Goal: Task Accomplishment & Management: Complete application form

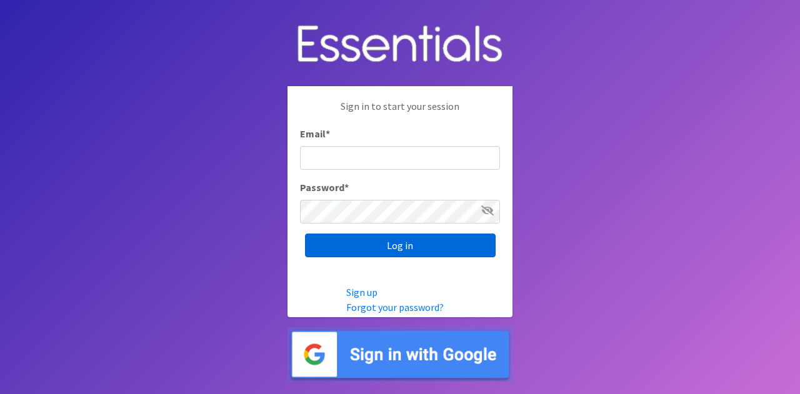
type input "diaperdepotnmore@gmail.com"
click at [400, 239] on input "Log in" at bounding box center [400, 246] width 191 height 24
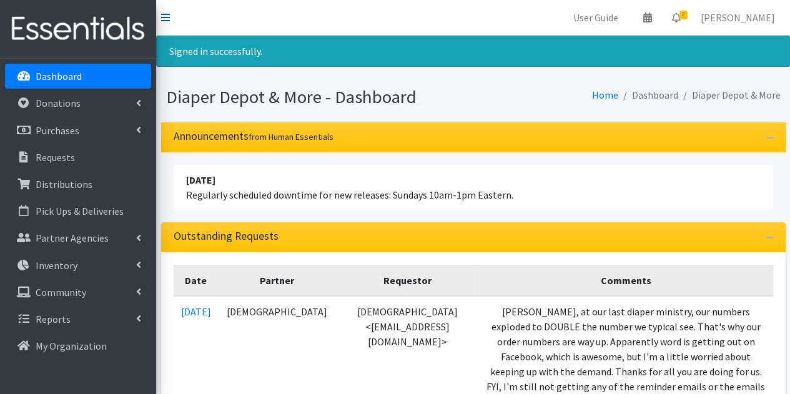
click at [164, 19] on icon at bounding box center [165, 17] width 9 height 10
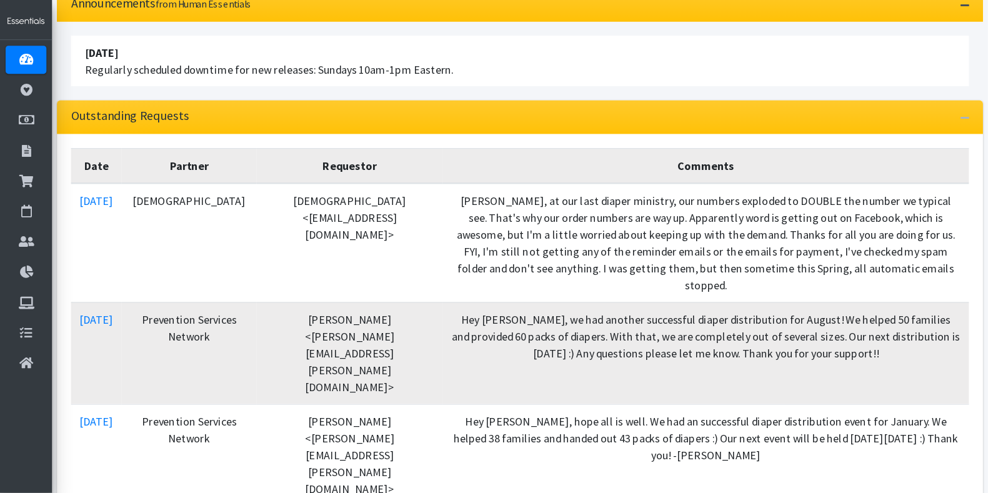
scroll to position [133, 0]
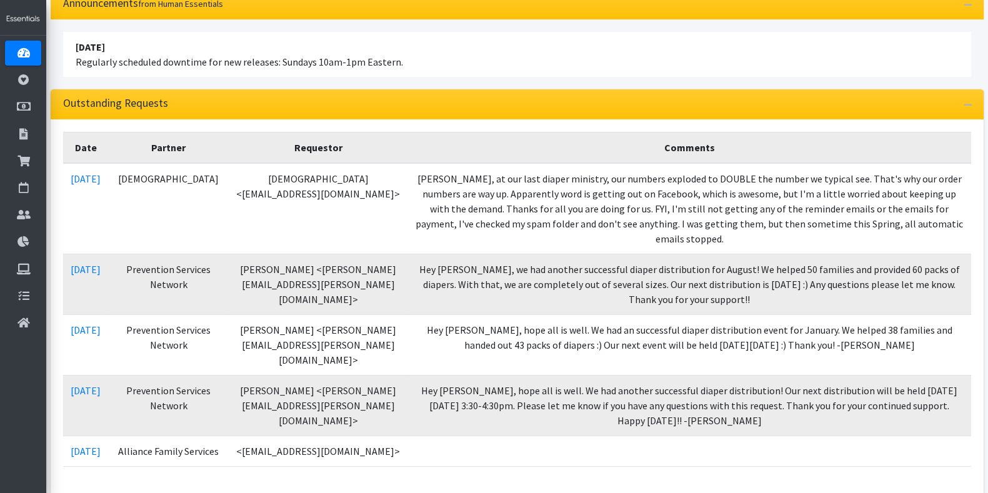
drag, startPoint x: 776, startPoint y: 4, endPoint x: 677, endPoint y: 85, distance: 127.4
click at [677, 85] on div "April 16 2023 Regularly scheduled downtime for new releases: Sundays 10am-1pm E…" at bounding box center [517, 54] width 932 height 70
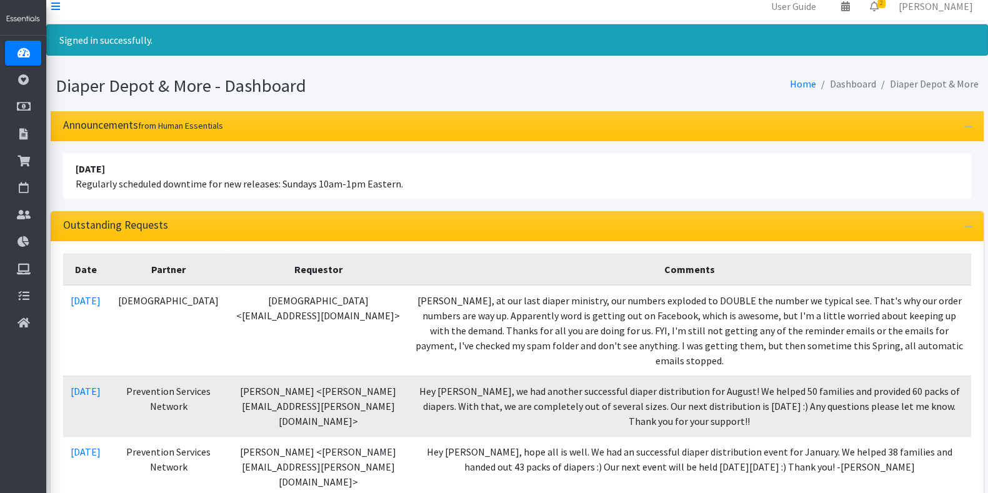
scroll to position [0, 0]
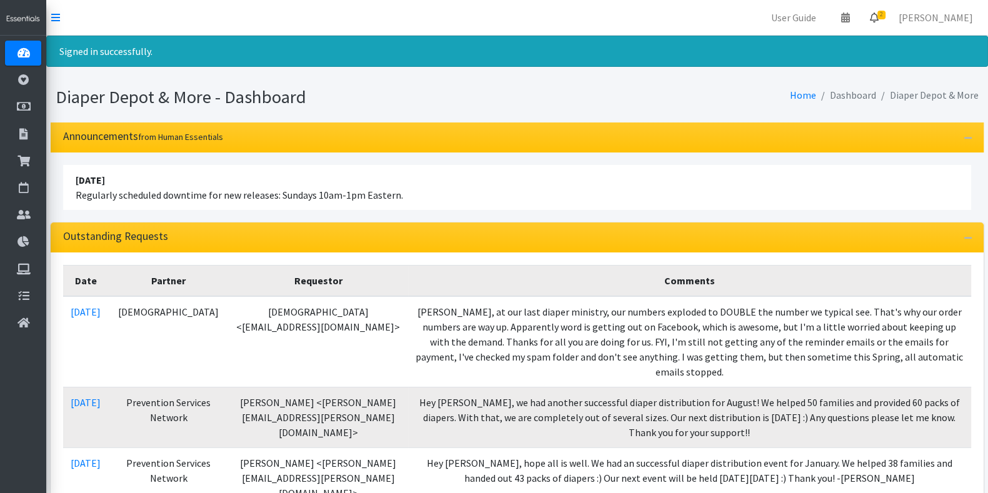
click at [790, 15] on span "2" at bounding box center [881, 15] width 8 height 9
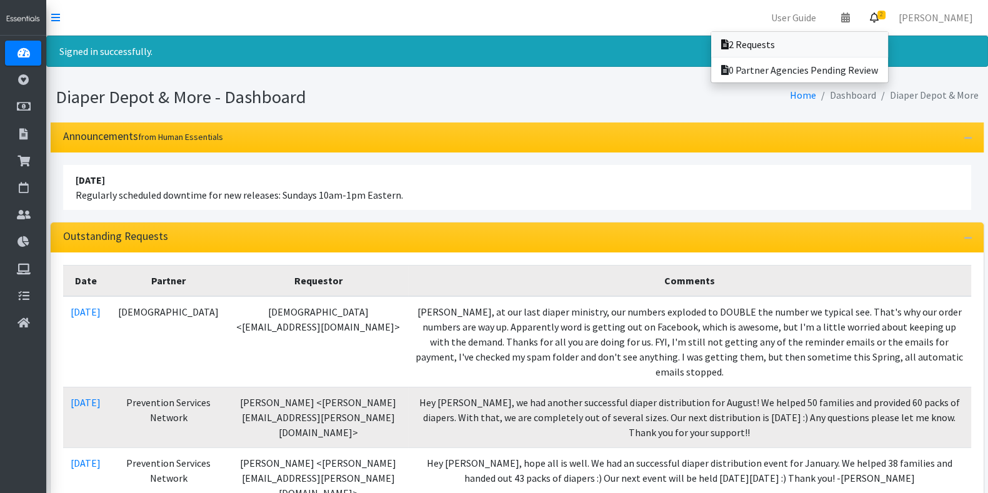
click at [790, 44] on link "2 Requests" at bounding box center [799, 44] width 177 height 25
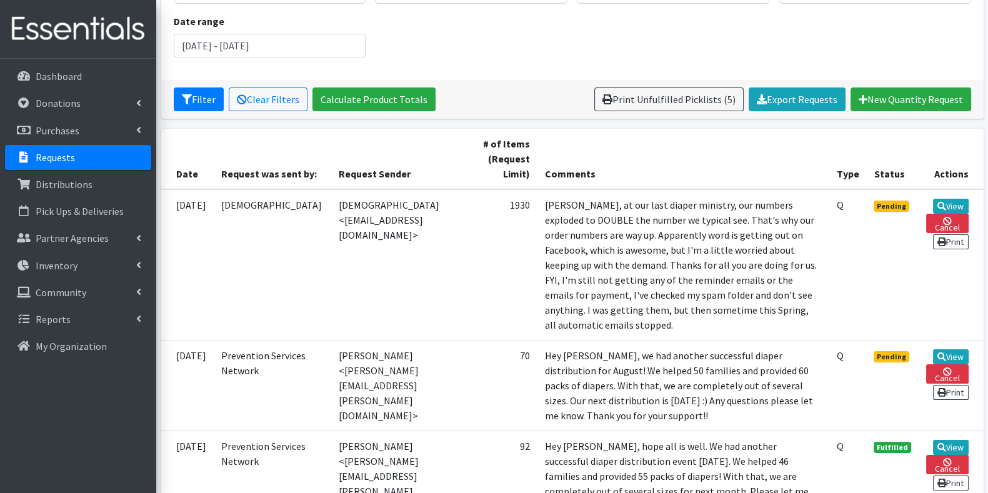
scroll to position [167, 0]
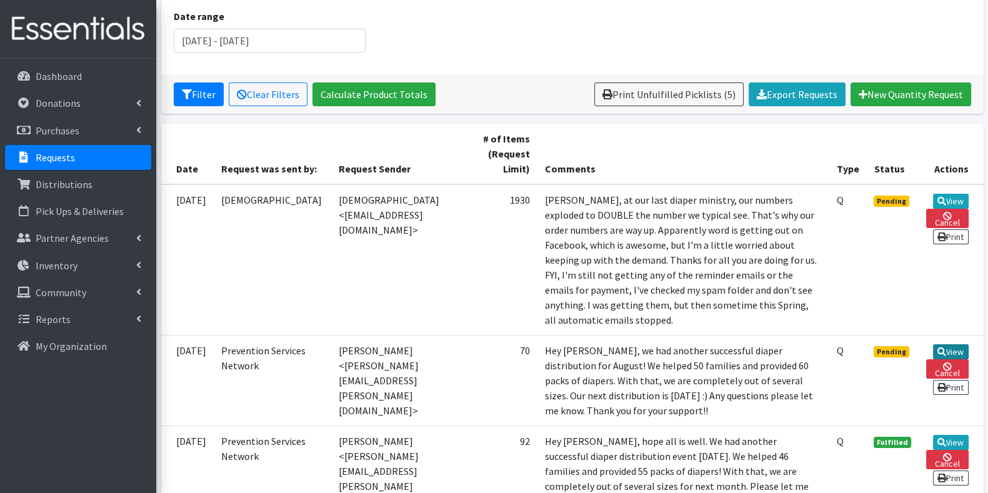
click at [956, 348] on link "View" at bounding box center [951, 351] width 36 height 15
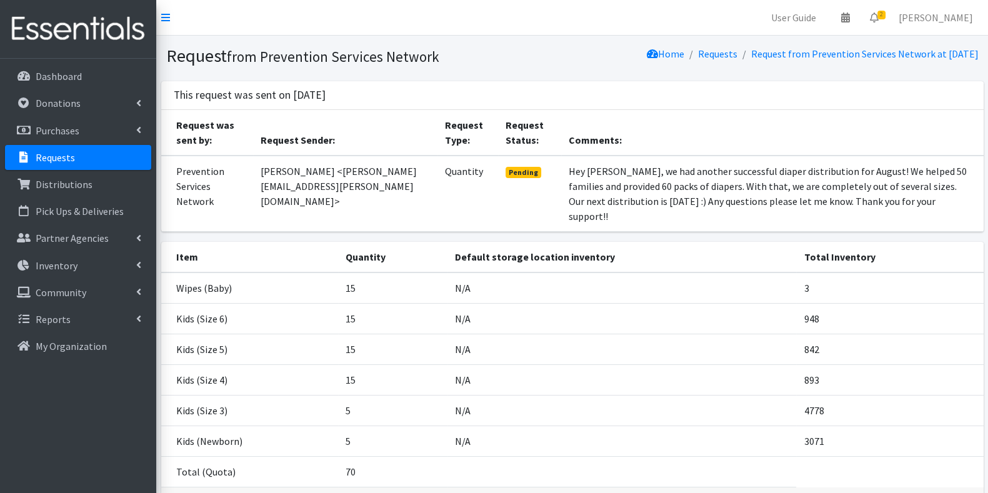
scroll to position [87, 0]
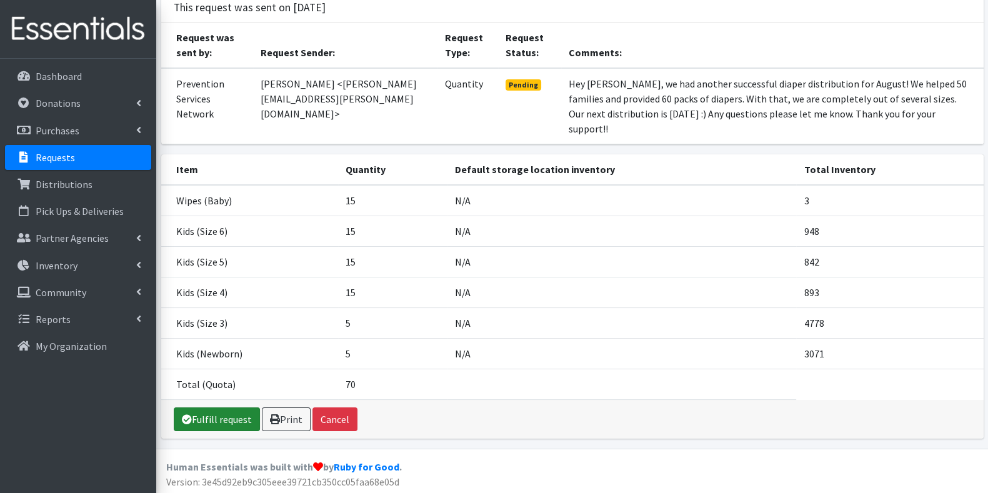
click at [211, 415] on link "Fulfill request" at bounding box center [217, 419] width 86 height 24
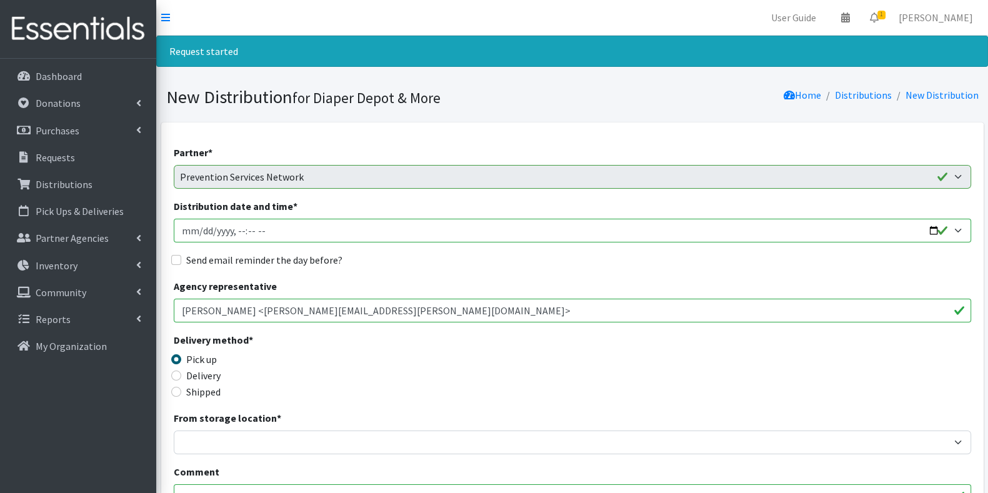
click at [372, 236] on input "Distribution date and time *" at bounding box center [572, 231] width 797 height 24
click at [400, 230] on input "Distribution date and time *" at bounding box center [572, 231] width 797 height 24
click at [943, 227] on input "Distribution date and time *" at bounding box center [572, 231] width 797 height 24
click at [933, 226] on input "Distribution date and time *" at bounding box center [572, 231] width 797 height 24
type input "2025-09-17T10:18"
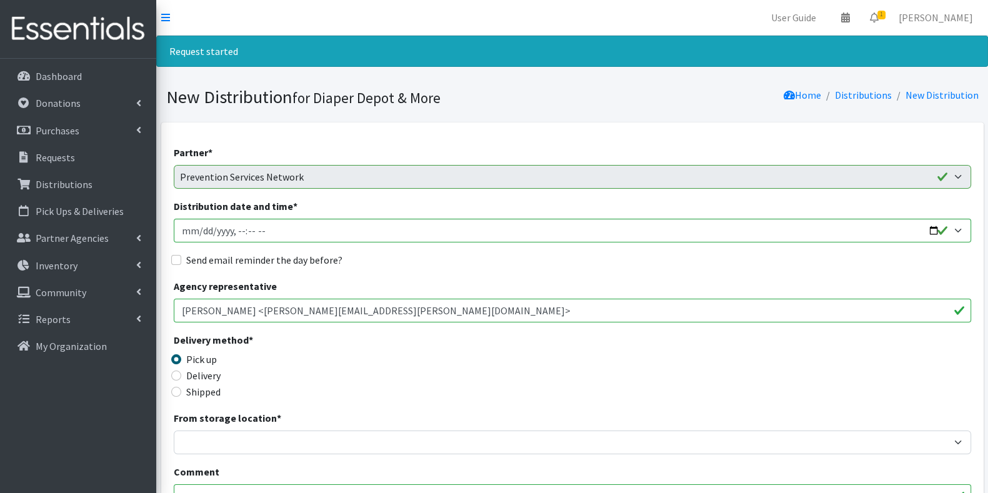
click at [465, 306] on input "Jackie <jaclyn.tenuta@kenoshacounty.org>" at bounding box center [572, 311] width 797 height 24
click at [177, 261] on input "Send email reminder the day before?" at bounding box center [176, 260] width 10 height 10
checkbox input "true"
click at [176, 374] on input "Delivery" at bounding box center [176, 375] width 10 height 10
radio input "true"
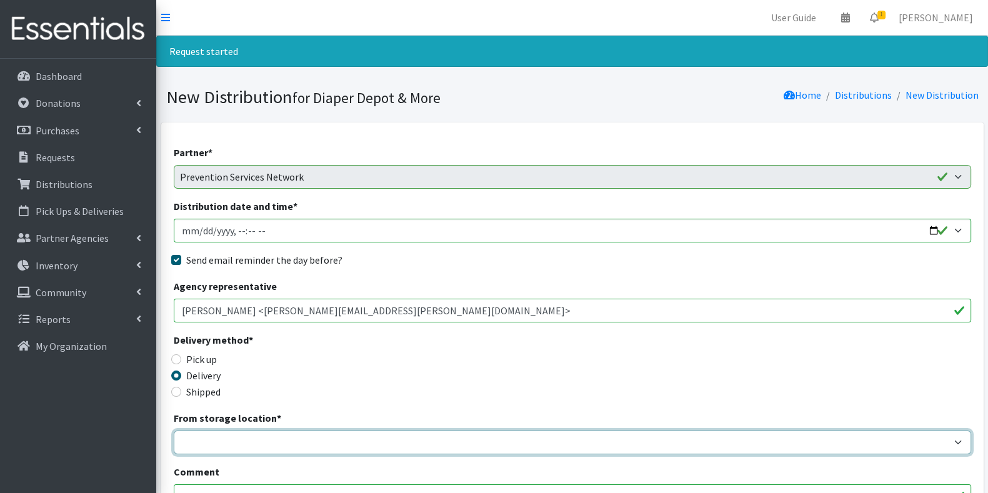
click at [234, 445] on select "Garage Office Space" at bounding box center [572, 442] width 797 height 24
select select "468"
click at [174, 430] on select "Garage Office Space" at bounding box center [572, 442] width 797 height 24
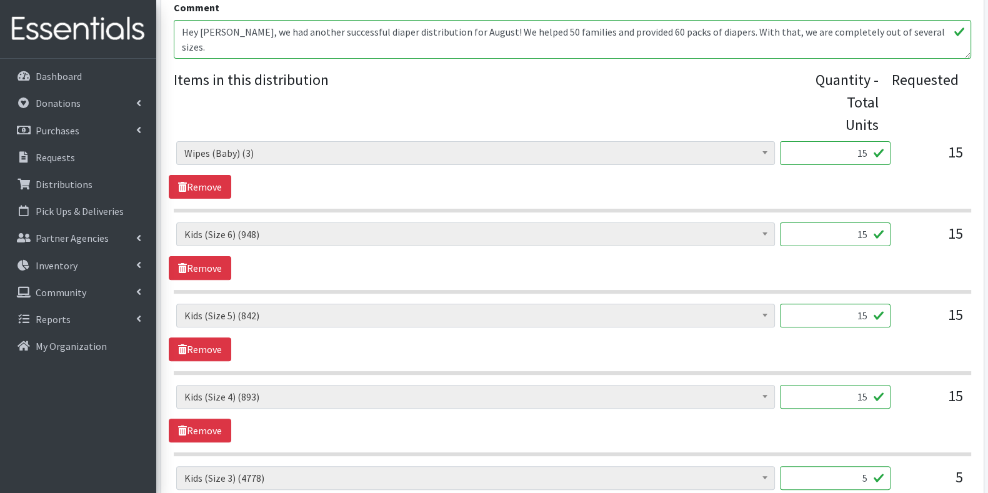
scroll to position [472, 0]
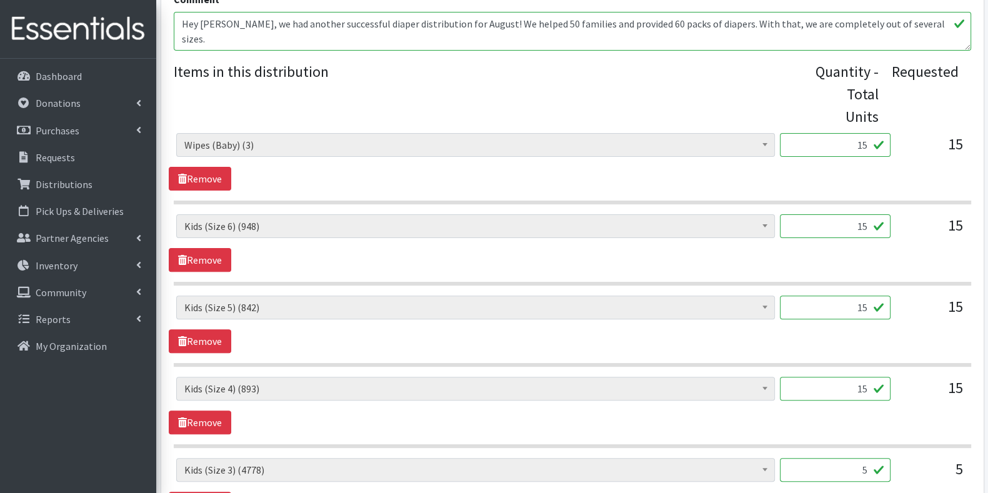
click at [862, 214] on input "15" at bounding box center [835, 226] width 111 height 24
type input "375"
click at [859, 296] on input "15" at bounding box center [835, 308] width 111 height 24
type input "375"
click at [862, 377] on input "15" at bounding box center [835, 389] width 111 height 24
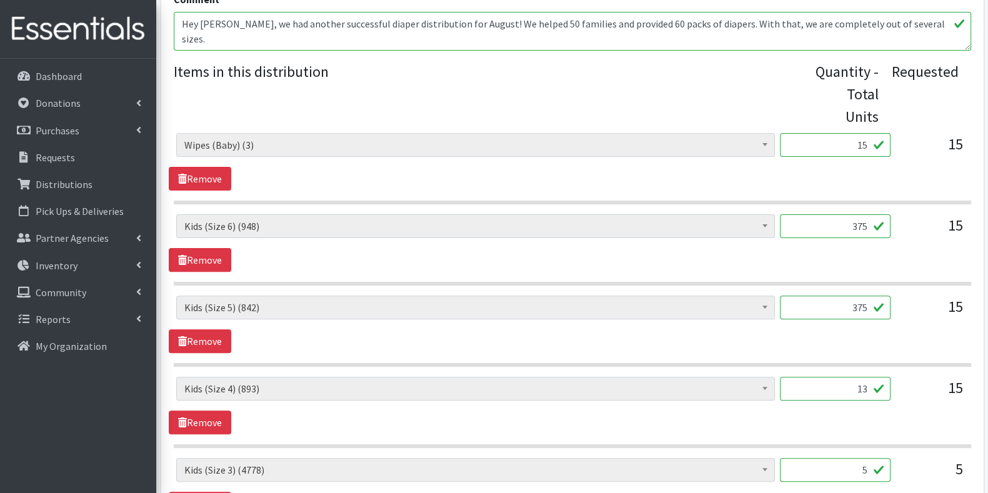
type input "1"
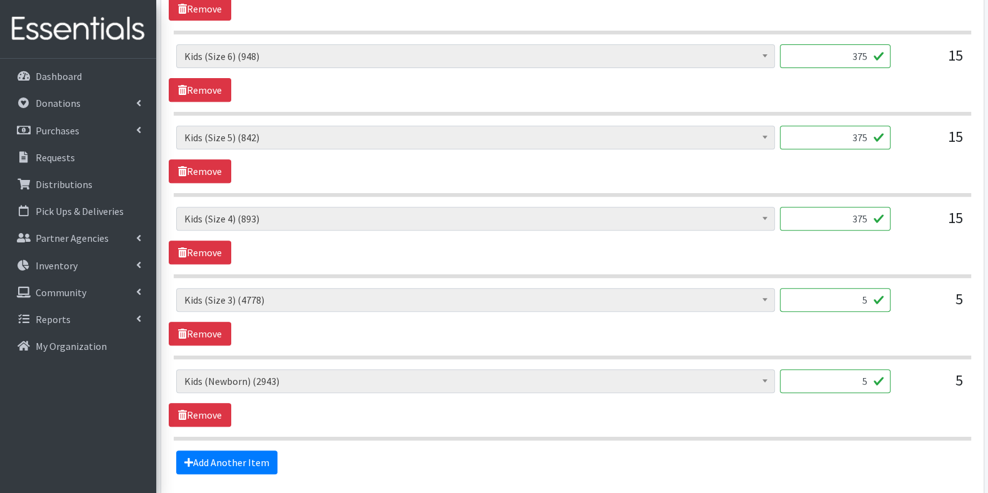
scroll to position [643, 0]
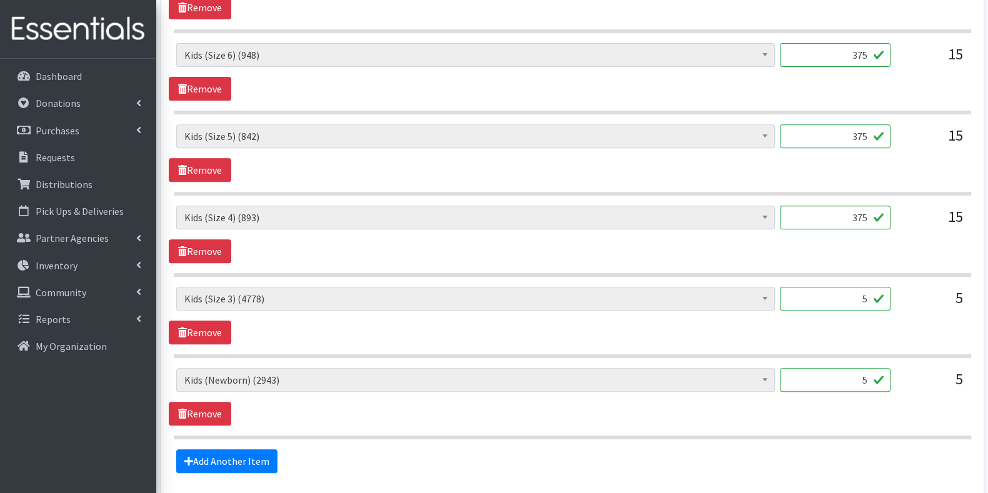
type input "375"
click at [858, 287] on input "5" at bounding box center [835, 299] width 111 height 24
type input "125"
click at [857, 368] on input "5" at bounding box center [835, 380] width 111 height 24
type input "125"
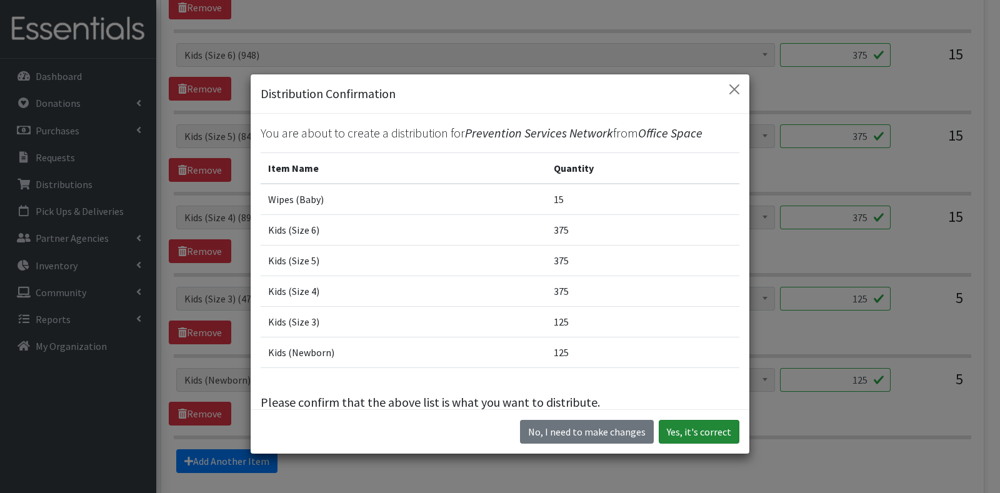
click at [685, 433] on button "Yes, it's correct" at bounding box center [698, 432] width 81 height 24
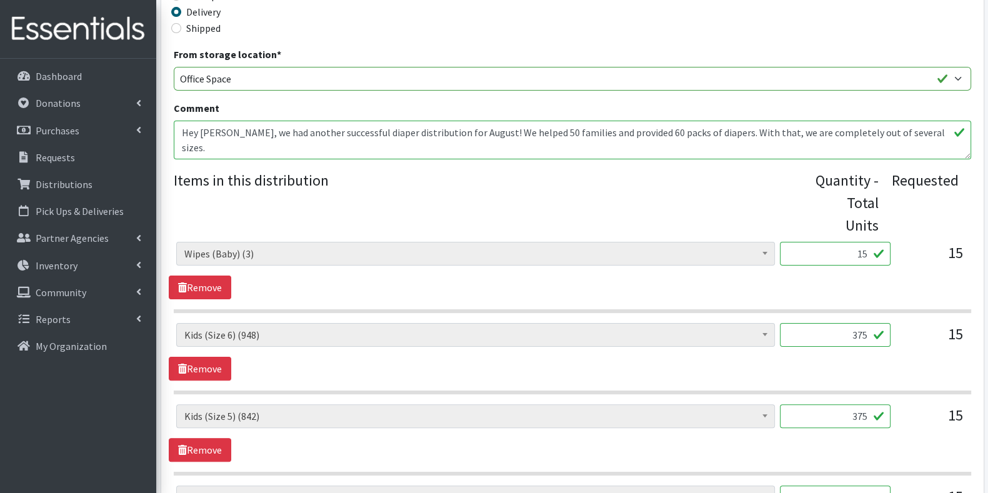
scroll to position [394, 0]
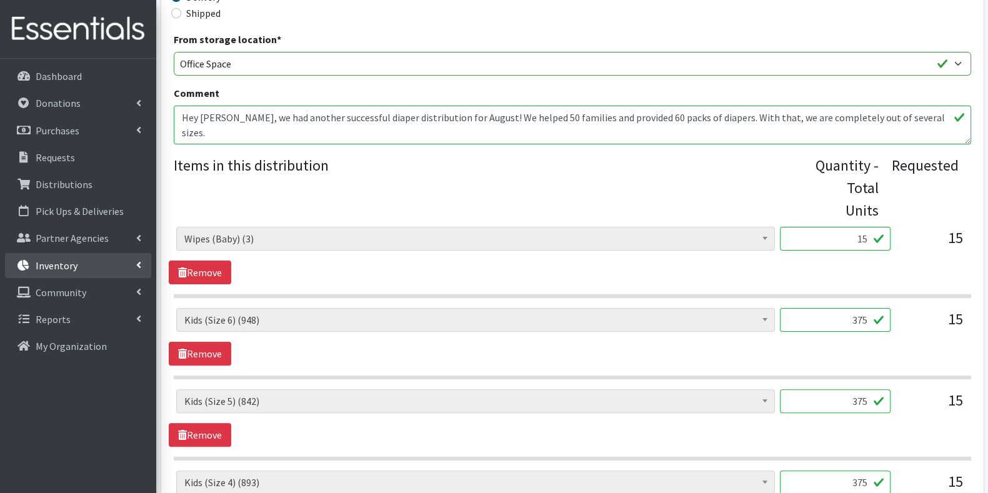
click at [91, 259] on link "Inventory" at bounding box center [78, 265] width 146 height 25
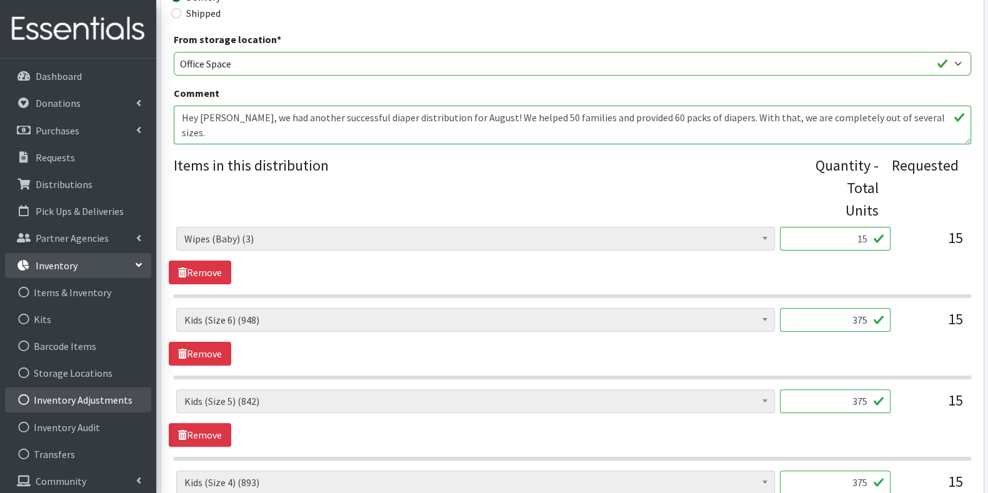
click at [94, 395] on link "Inventory Adjustments" at bounding box center [78, 399] width 146 height 25
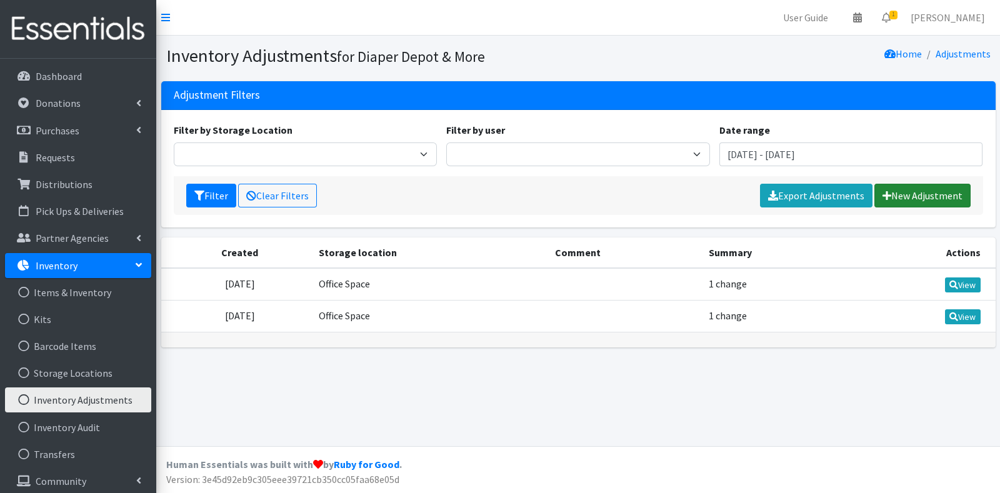
click at [891, 188] on link "New Adjustment" at bounding box center [922, 196] width 96 height 24
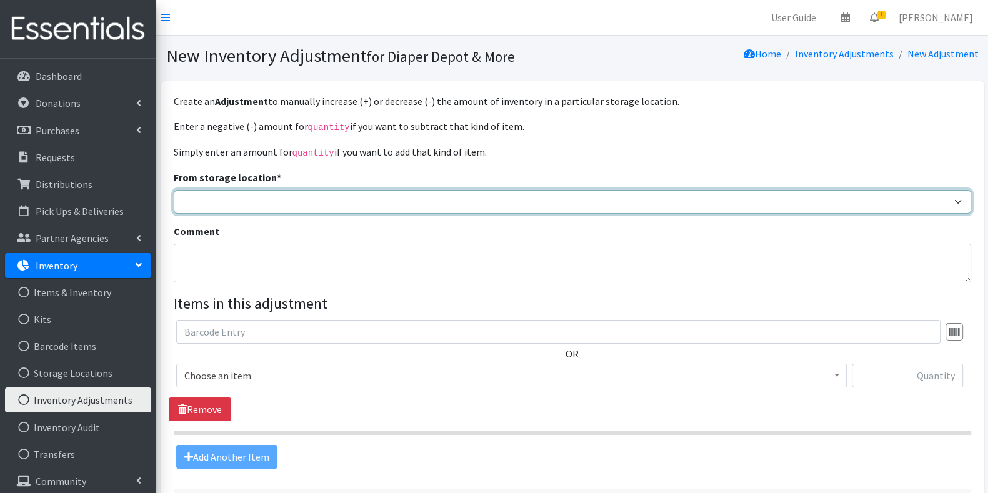
click at [505, 198] on select "Garage Office Space" at bounding box center [572, 202] width 797 height 24
select select "468"
click at [174, 190] on select "Garage Office Space" at bounding box center [572, 202] width 797 height 24
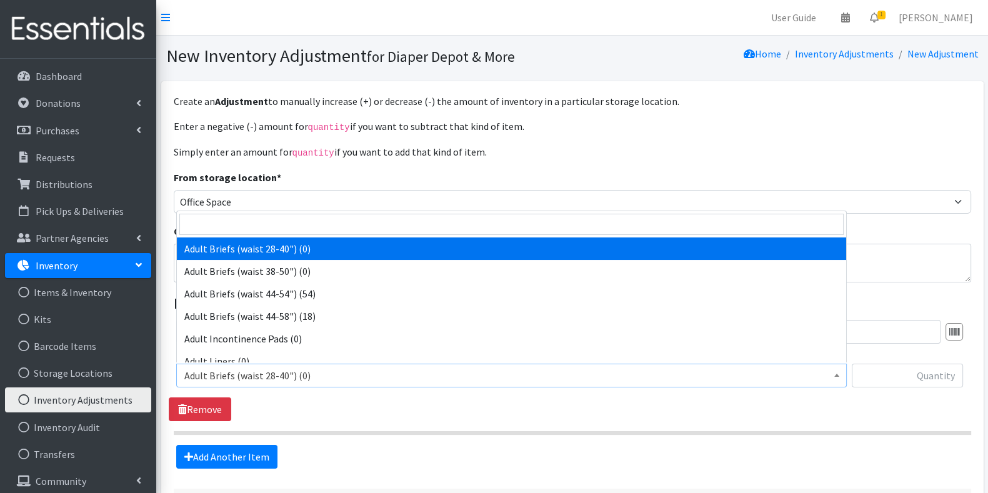
click at [409, 378] on span "Adult Briefs (waist 28-40") (0)" at bounding box center [511, 375] width 654 height 17
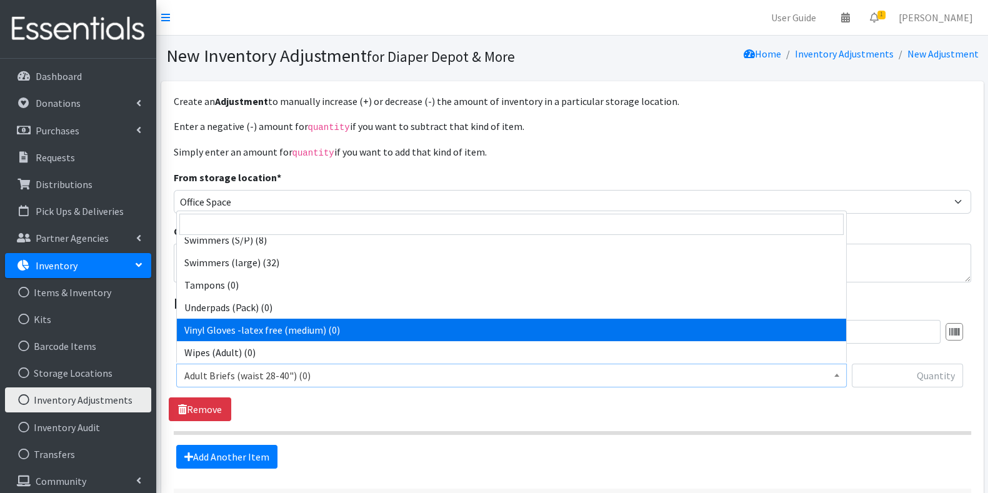
scroll to position [999, 0]
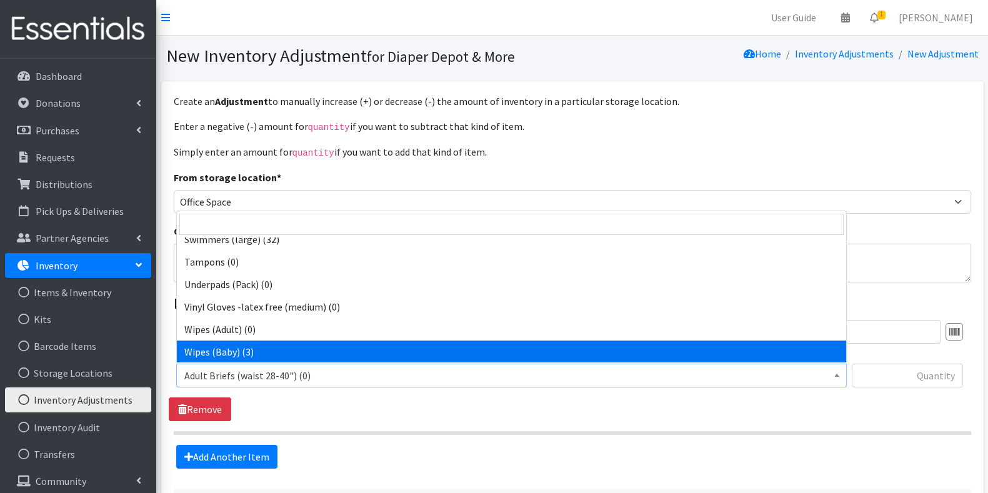
select select "6846"
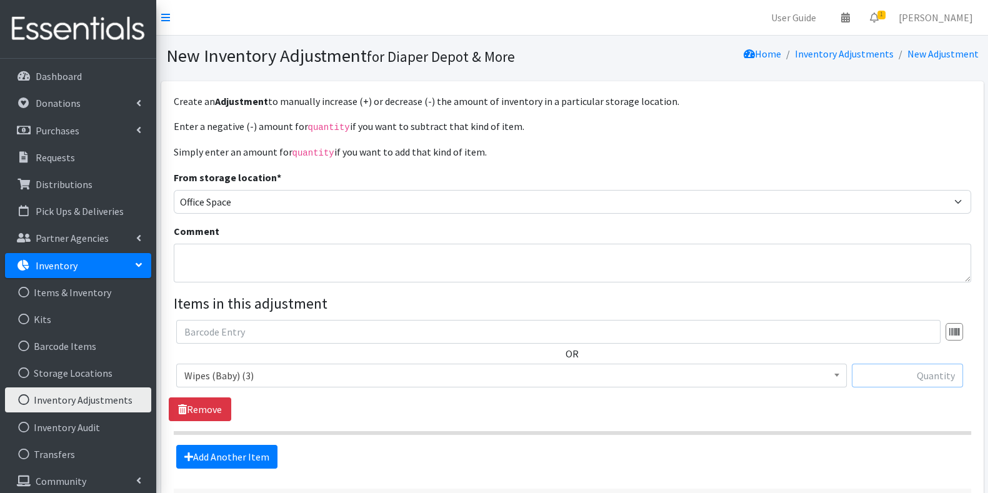
click at [885, 372] on input "text" at bounding box center [907, 376] width 111 height 24
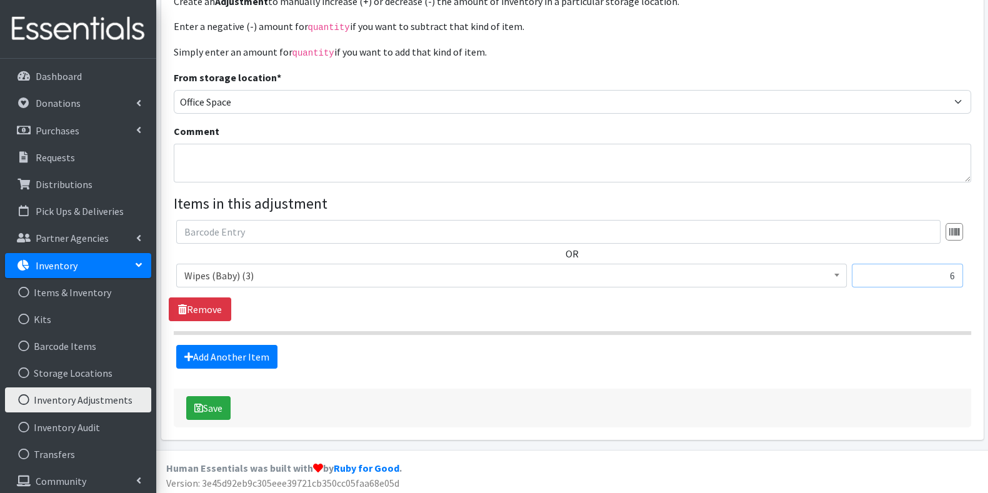
scroll to position [101, 0]
type input "6"
click at [214, 400] on button "Save" at bounding box center [208, 407] width 44 height 24
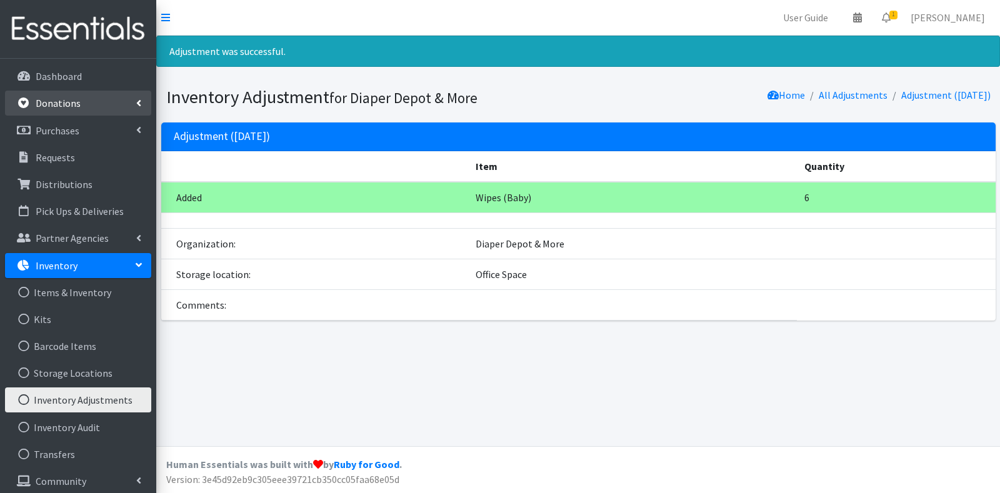
click at [66, 101] on p "Donations" at bounding box center [58, 103] width 45 height 12
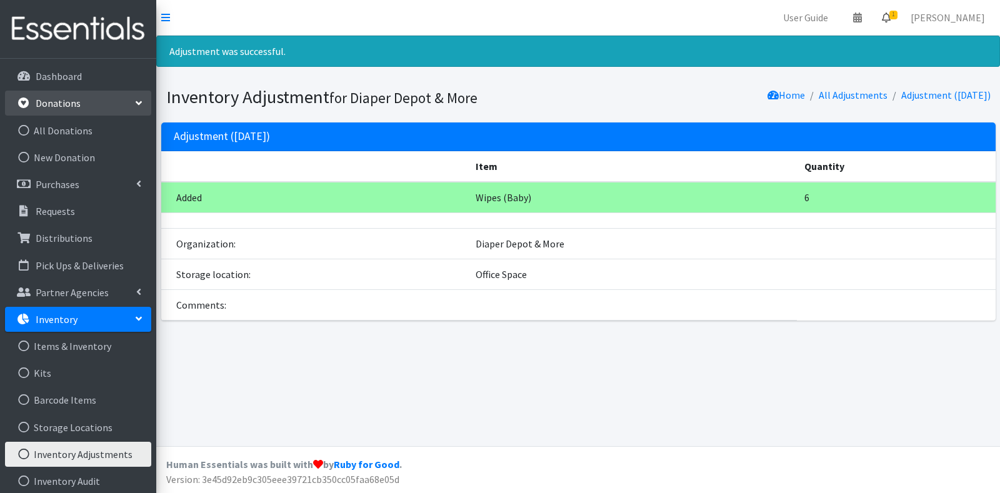
click at [890, 14] on icon at bounding box center [886, 17] width 9 height 10
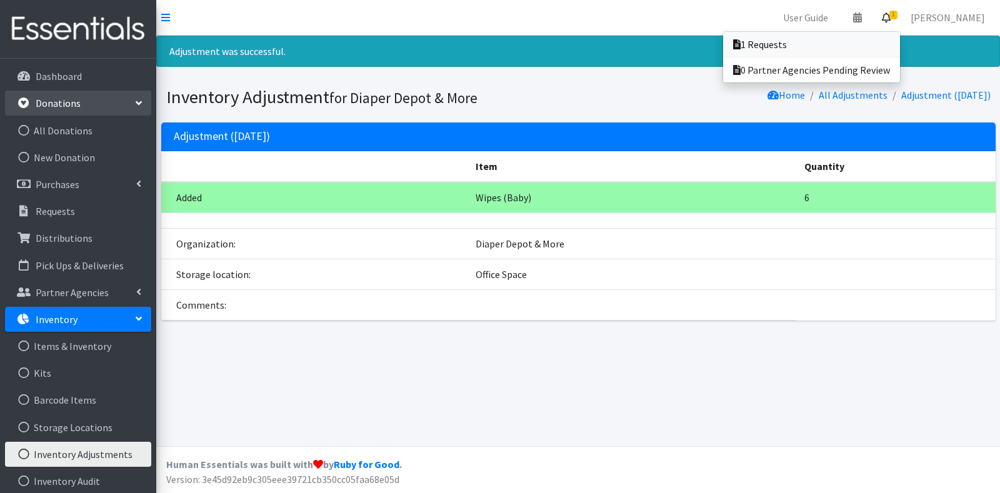
click at [822, 38] on link "1 Requests" at bounding box center [811, 44] width 177 height 25
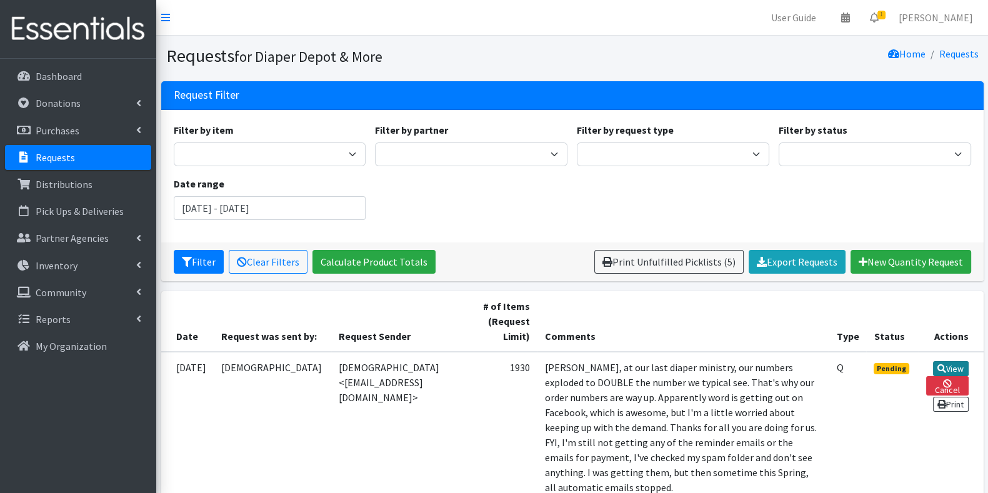
click at [944, 364] on link "View" at bounding box center [951, 368] width 36 height 15
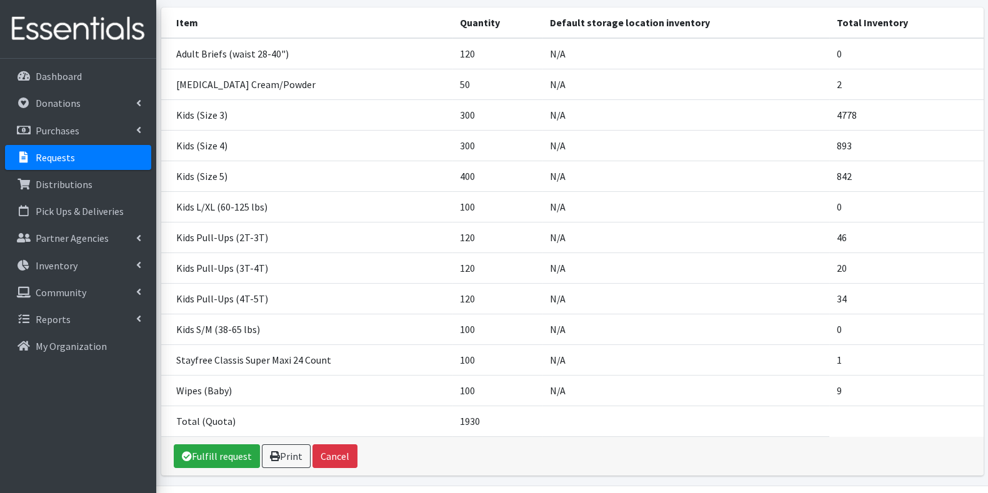
scroll to position [269, 0]
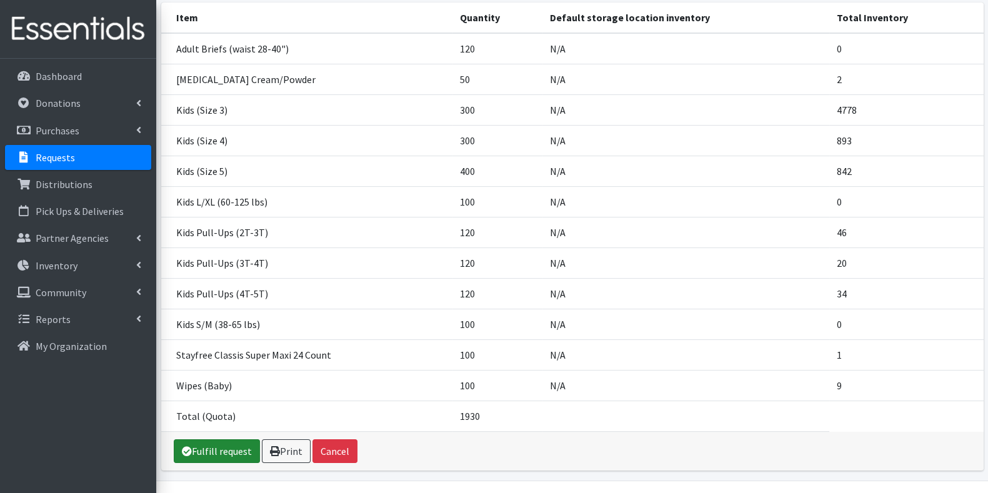
click at [208, 439] on link "Fulfill request" at bounding box center [217, 451] width 86 height 24
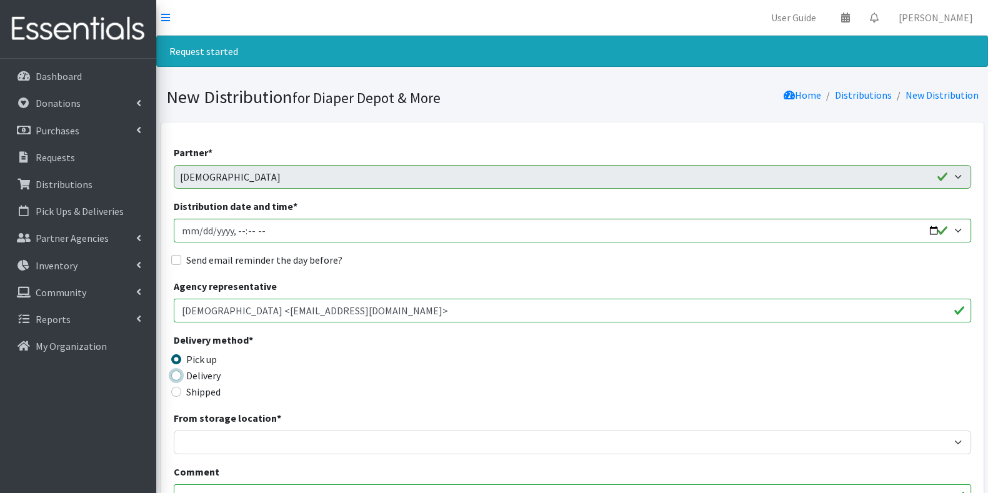
click at [177, 373] on input "Delivery" at bounding box center [176, 375] width 10 height 10
radio input "true"
click at [354, 232] on input "Distribution date and time *" at bounding box center [572, 231] width 797 height 24
click at [933, 227] on input "Distribution date and time *" at bounding box center [572, 231] width 797 height 24
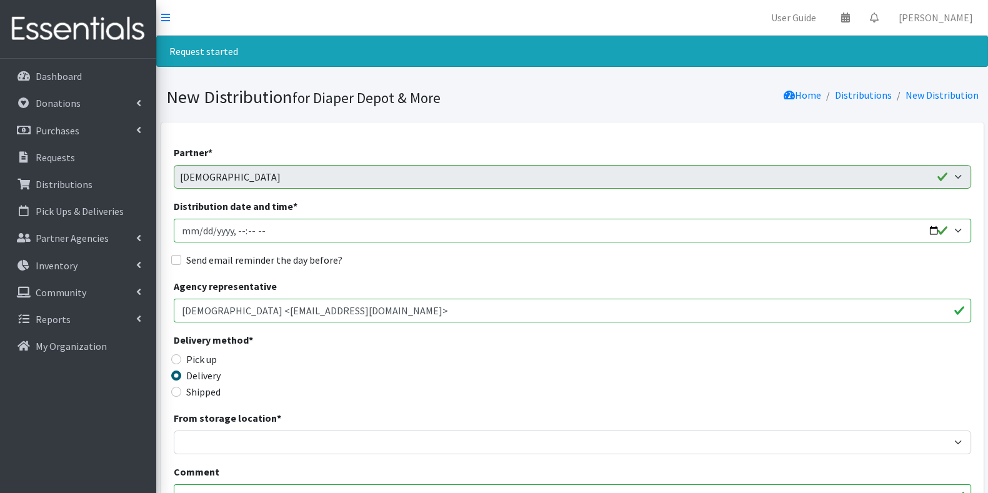
type input "2025-09-17T11:00"
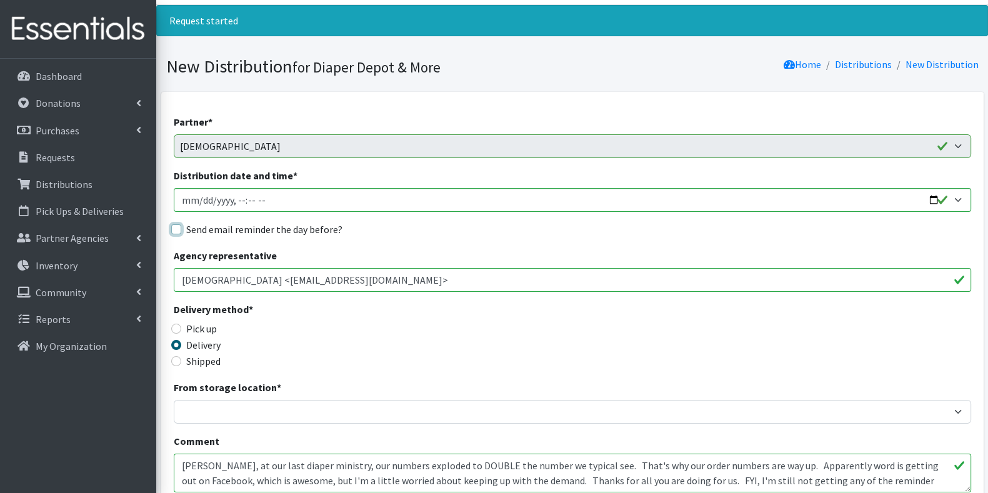
click at [179, 230] on input "Send email reminder the day before?" at bounding box center [176, 229] width 10 height 10
checkbox input "true"
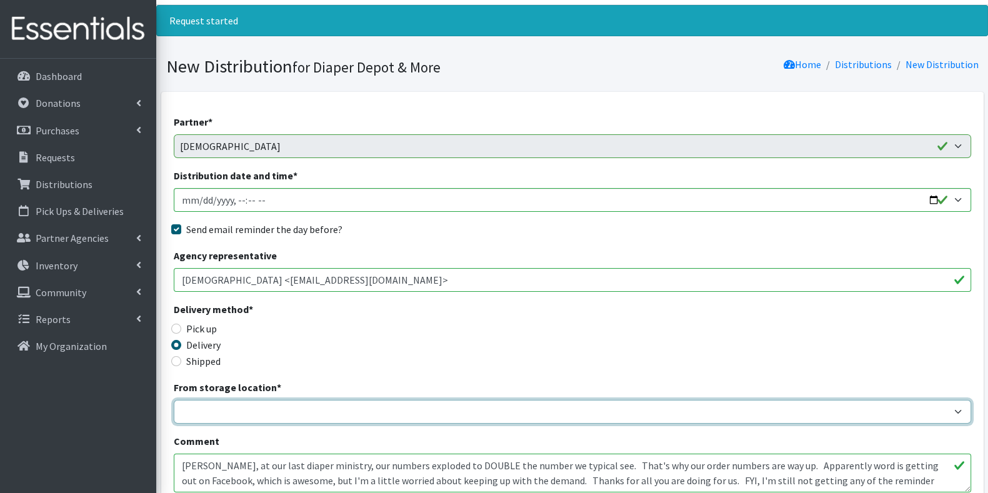
click at [762, 417] on select "Garage Office Space" at bounding box center [572, 412] width 797 height 24
select select "468"
click at [174, 400] on select "Garage Office Space" at bounding box center [572, 412] width 797 height 24
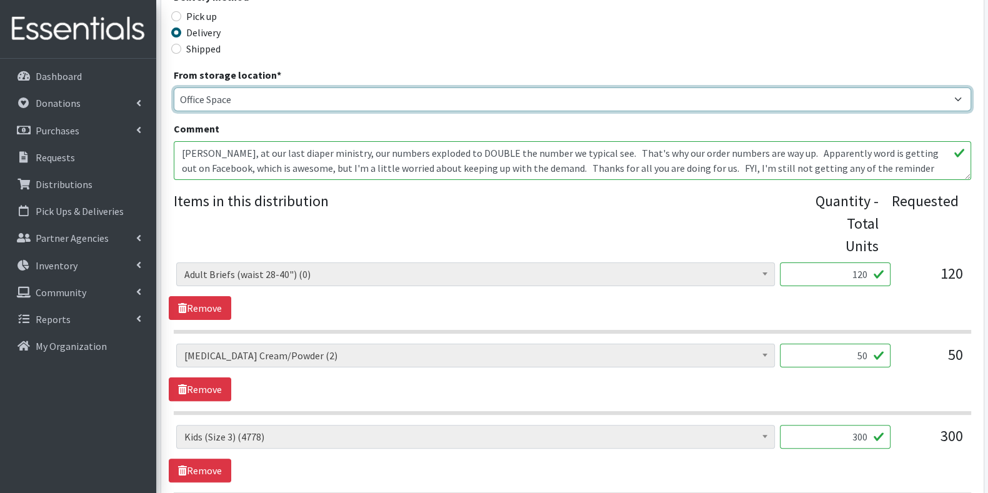
scroll to position [344, 0]
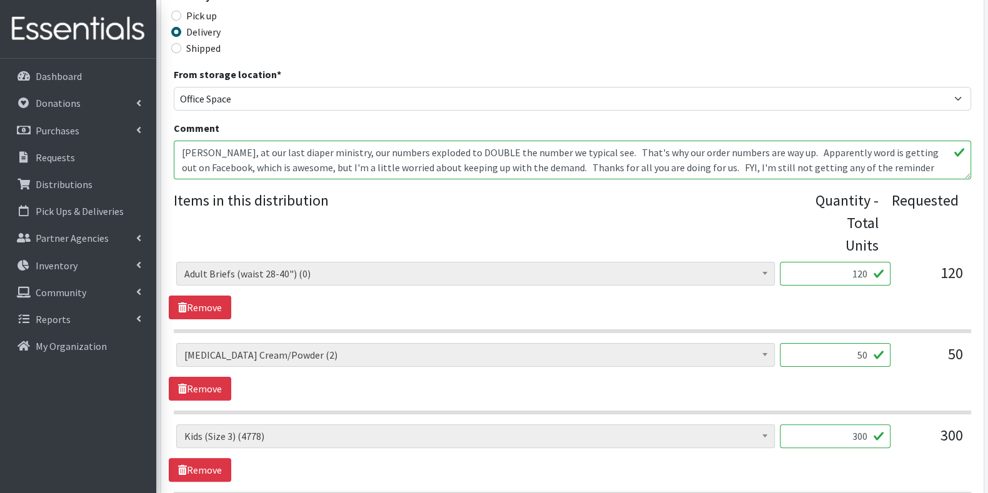
click at [872, 343] on input "50" at bounding box center [835, 355] width 111 height 24
type input "5"
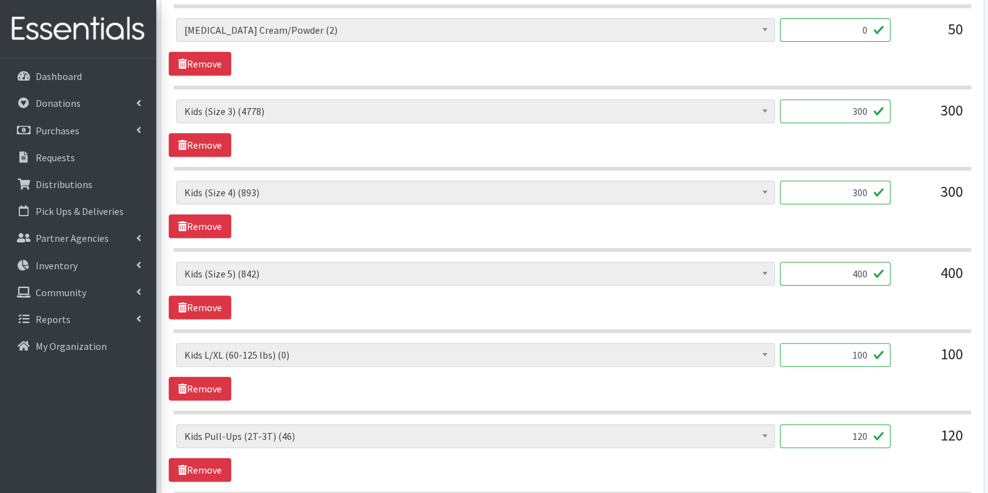
scroll to position [670, 0]
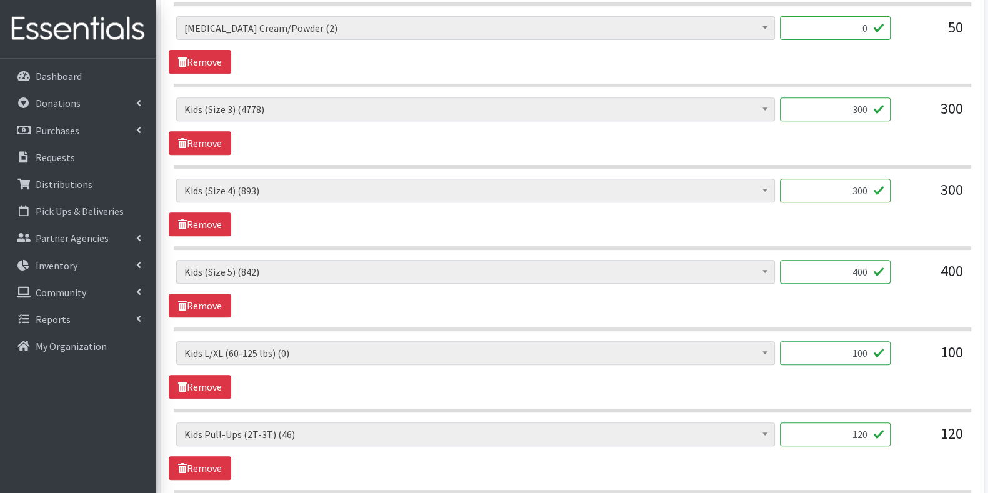
type input "0"
click at [855, 422] on input "120" at bounding box center [835, 434] width 111 height 24
click at [858, 341] on input "100" at bounding box center [835, 353] width 111 height 24
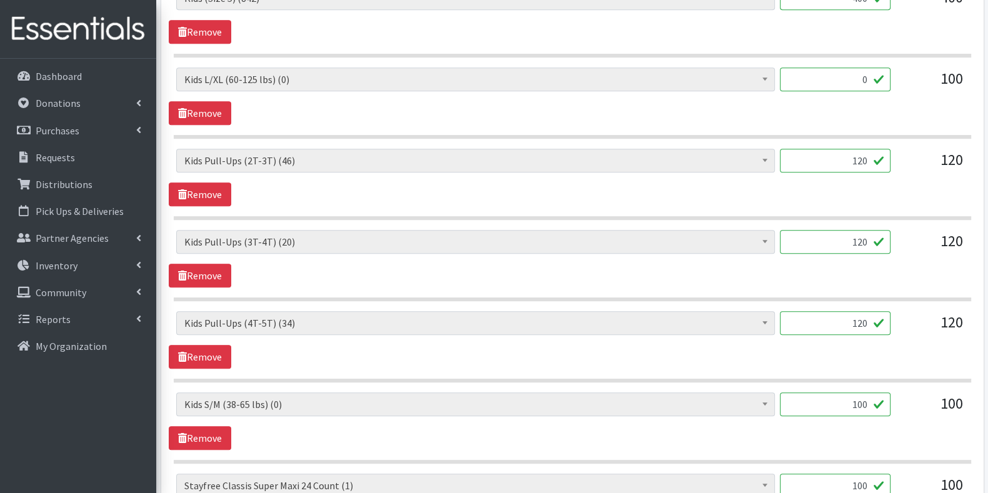
scroll to position [937, 0]
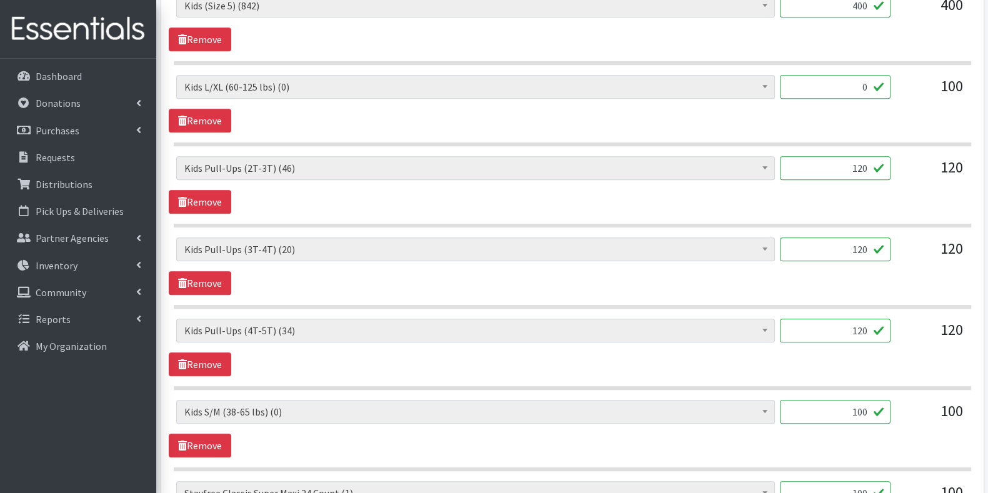
type input "0"
click at [857, 156] on input "120" at bounding box center [835, 168] width 111 height 24
click at [865, 156] on input "120" at bounding box center [835, 168] width 111 height 24
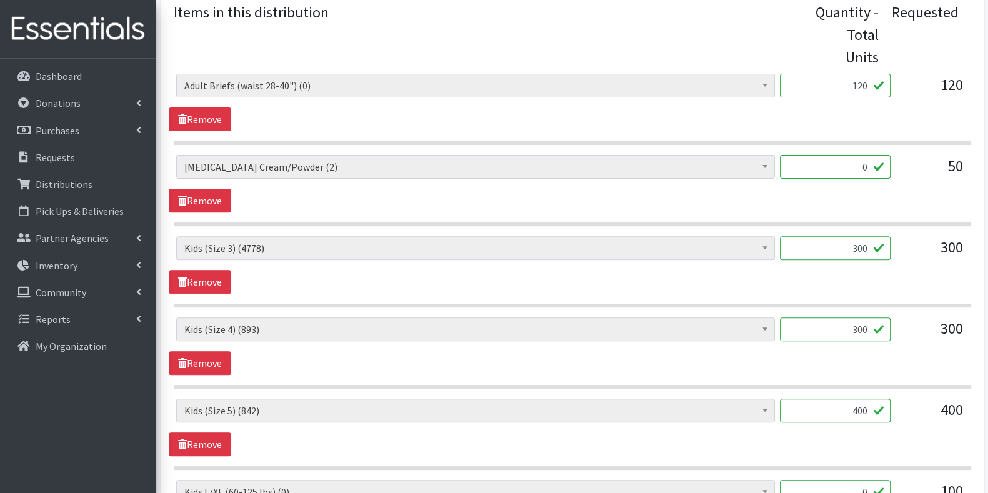
scroll to position [530, 0]
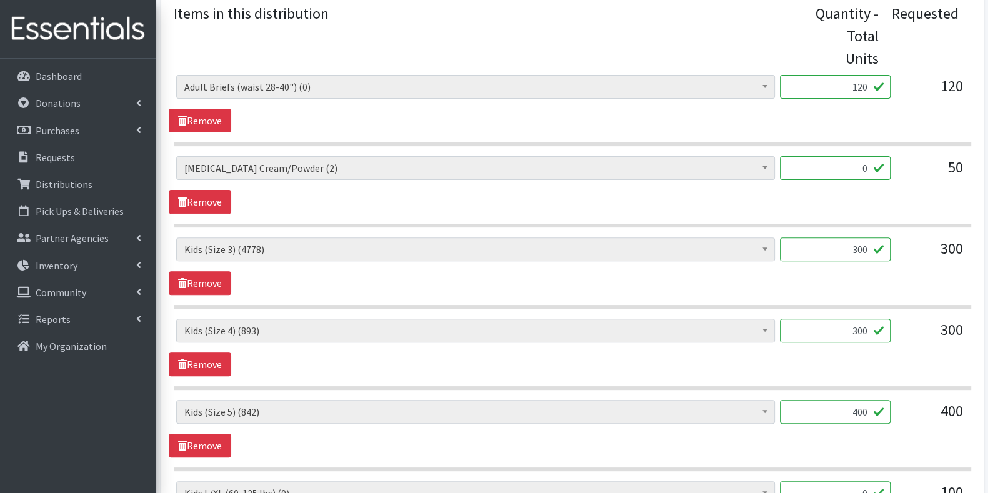
type input "45"
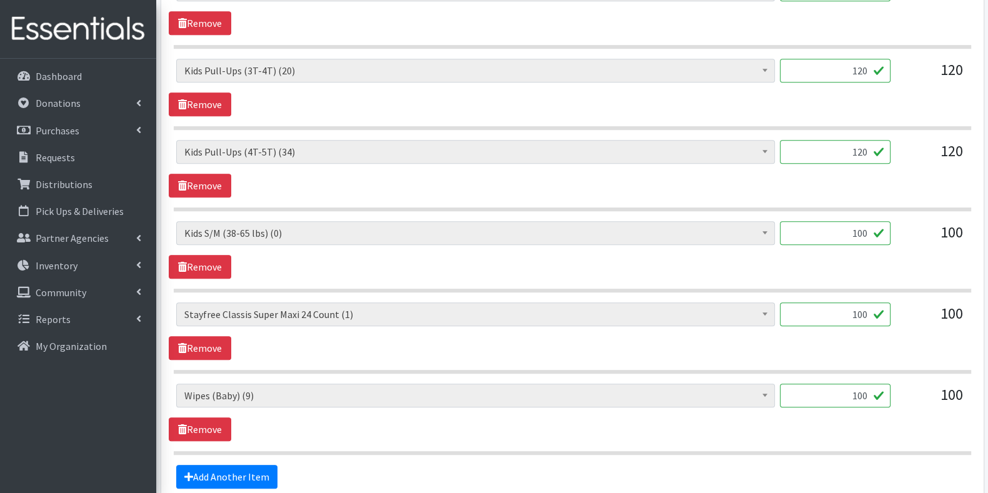
scroll to position [1122, 0]
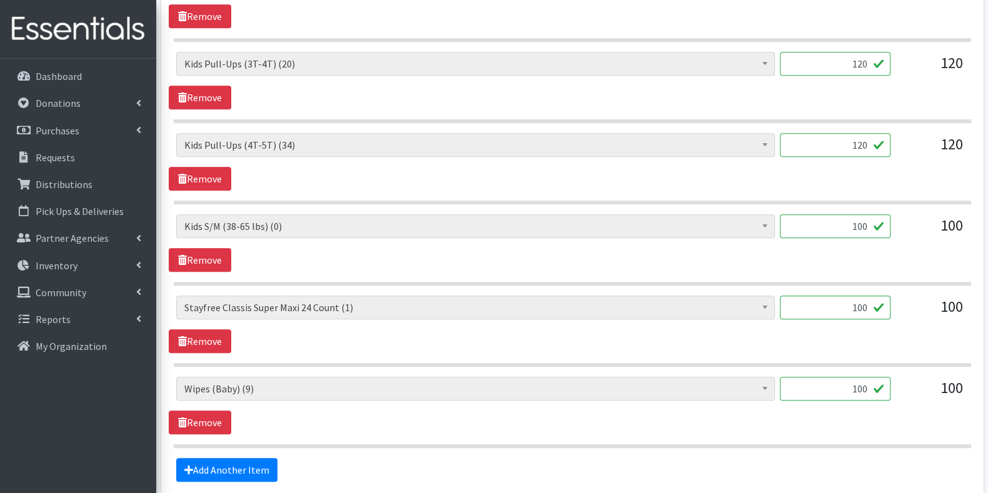
click at [892, 303] on div "Adult Briefs (waist 28-40") (0) Adult Briefs (waist 38-50") (0) Adult Briefs (w…" at bounding box center [572, 324] width 807 height 57
click at [878, 296] on input "100" at bounding box center [835, 308] width 111 height 24
click at [215, 329] on link "Remove" at bounding box center [200, 341] width 62 height 24
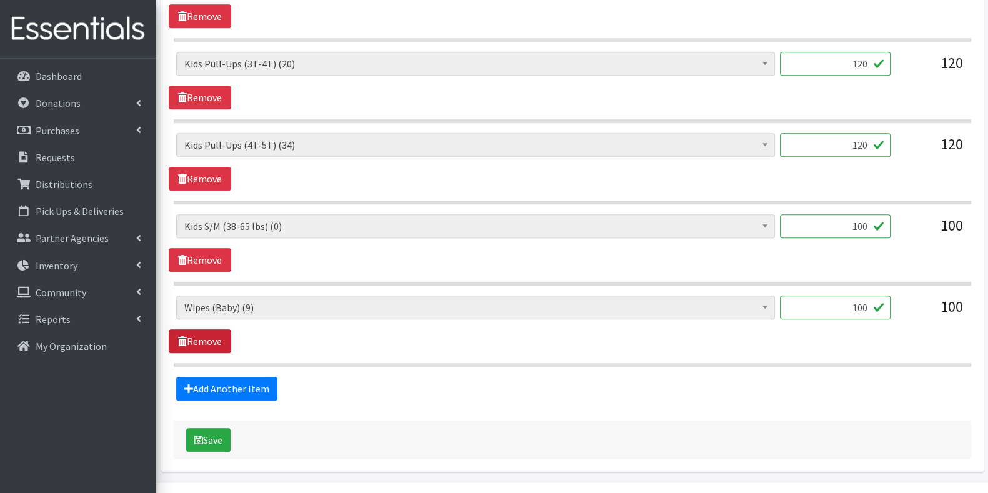
click at [208, 329] on link "Remove" at bounding box center [200, 341] width 62 height 24
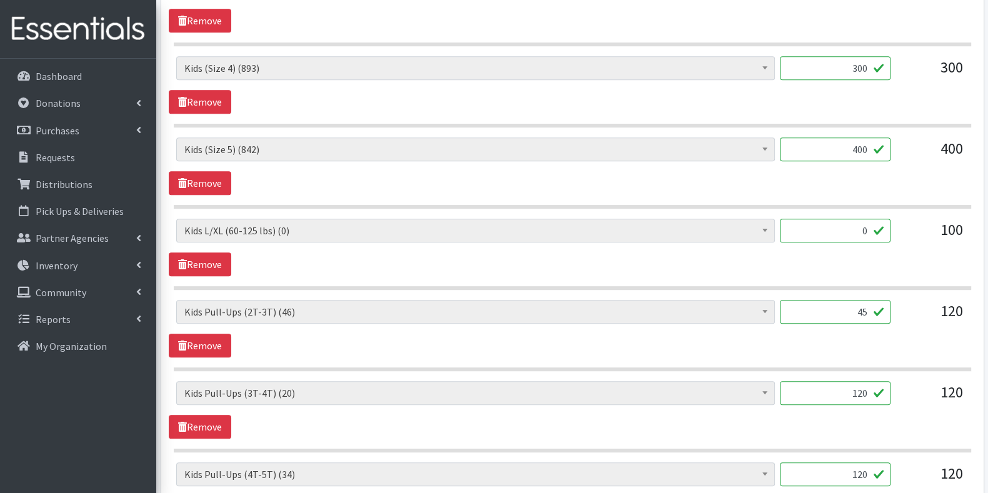
scroll to position [790, 0]
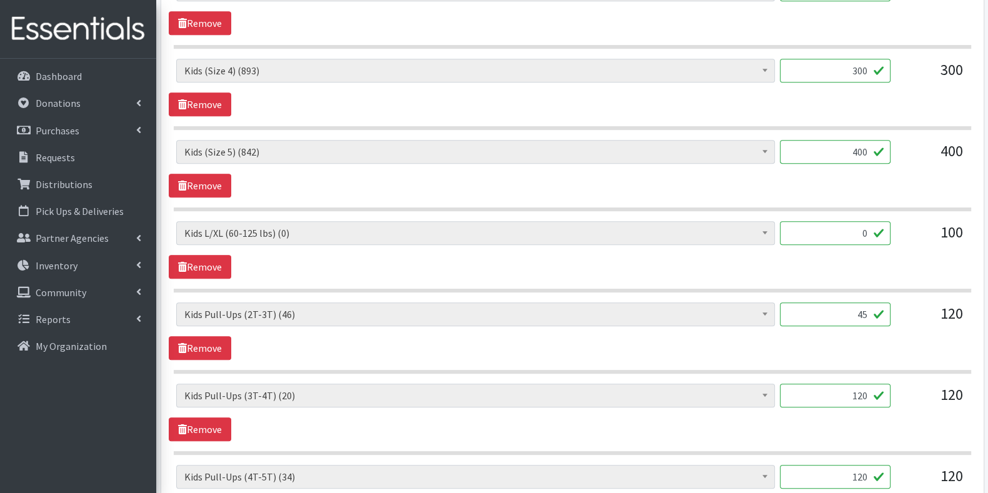
click at [520, 387] on span "Kids Pull-Ups (3T-4T) (20)" at bounding box center [475, 395] width 582 height 17
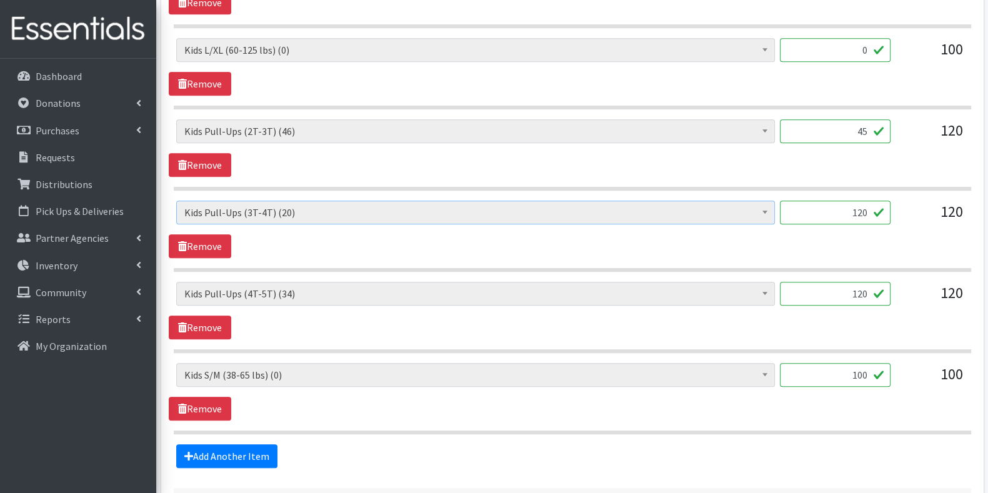
scroll to position [1049, 0]
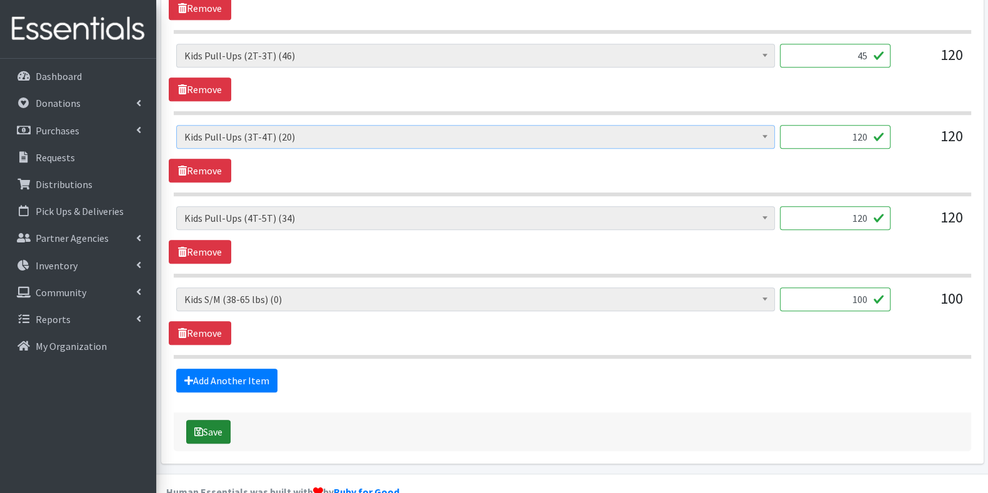
click at [217, 420] on button "Save" at bounding box center [208, 432] width 44 height 24
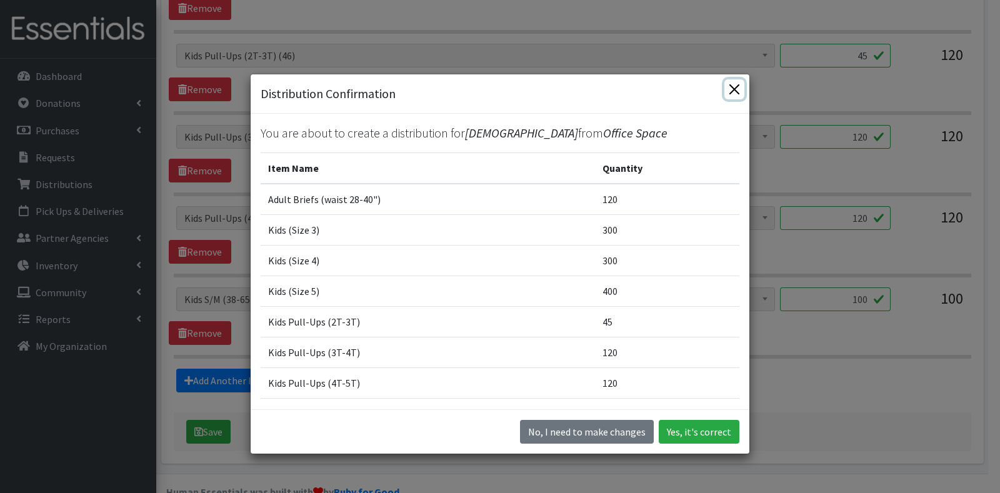
click at [734, 91] on button "Close" at bounding box center [734, 89] width 20 height 20
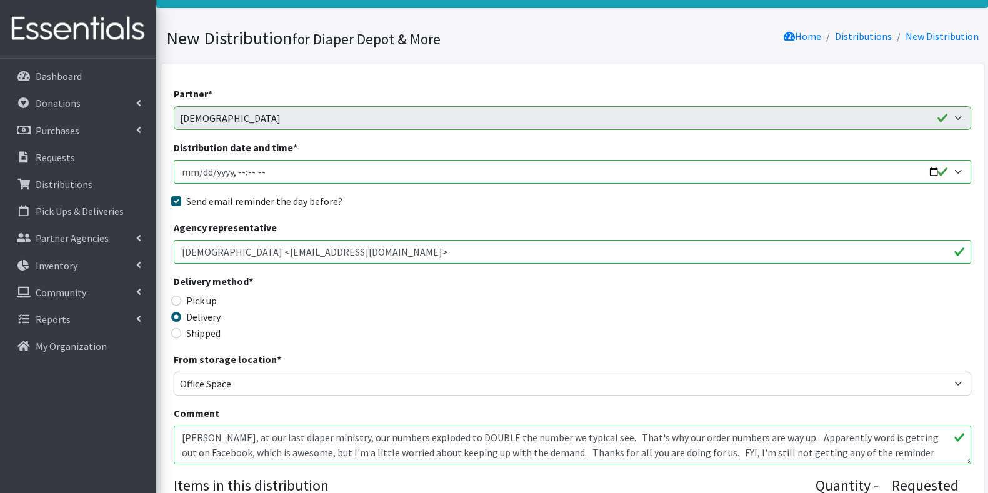
scroll to position [0, 0]
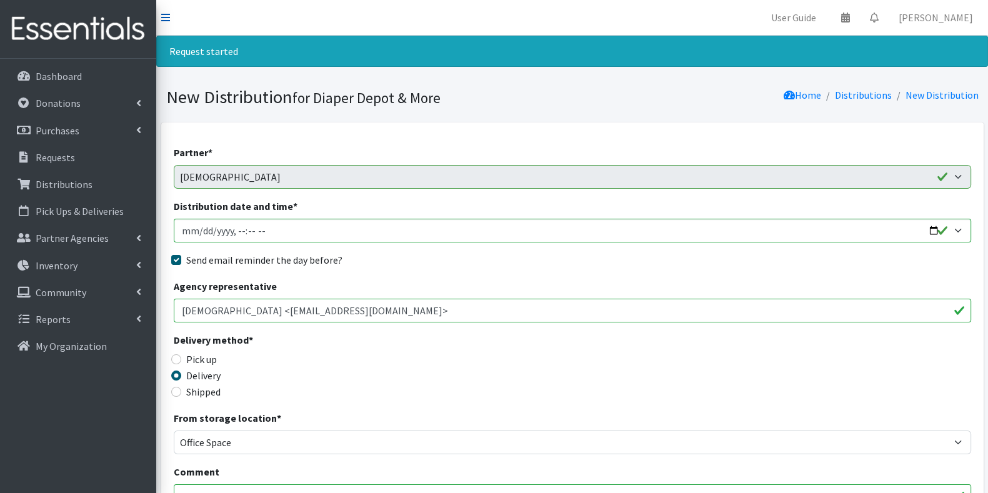
click at [167, 17] on icon at bounding box center [165, 17] width 9 height 10
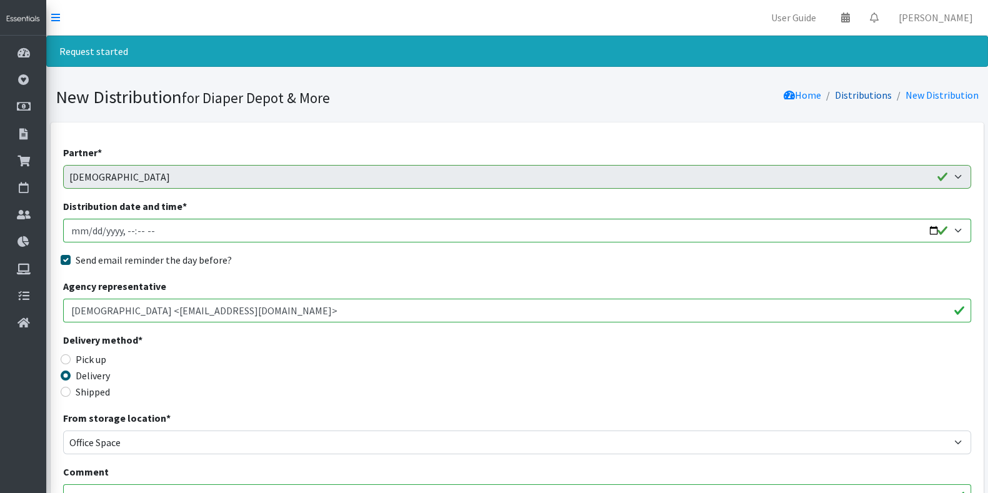
click at [878, 98] on link "Distributions" at bounding box center [863, 95] width 57 height 12
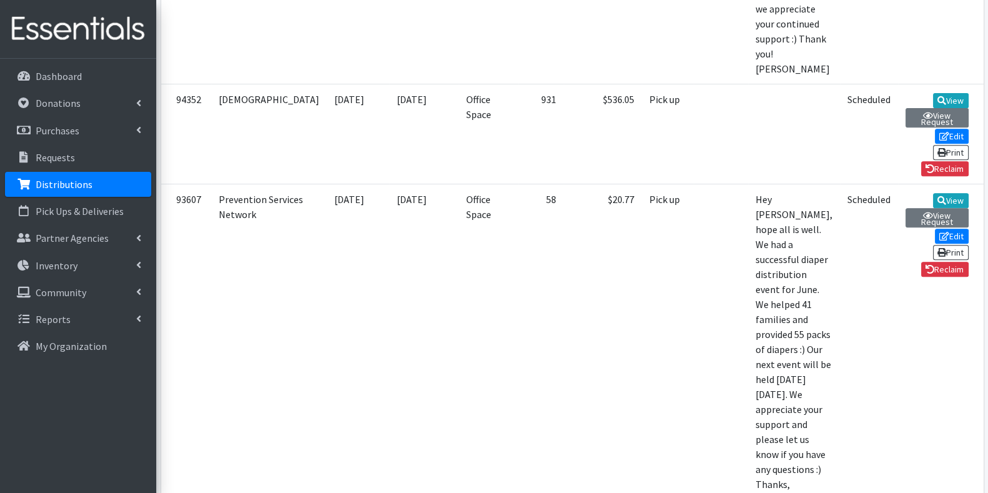
scroll to position [619, 0]
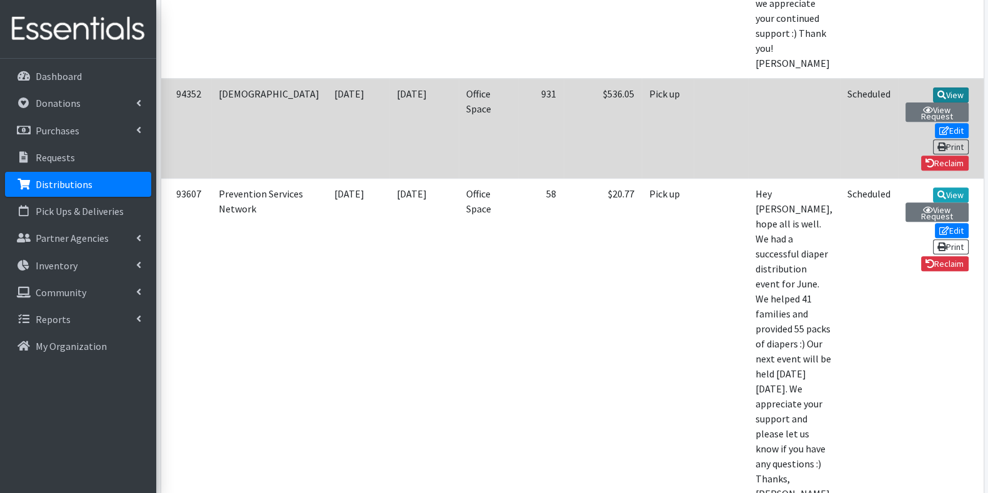
click at [937, 99] on icon at bounding box center [941, 95] width 9 height 9
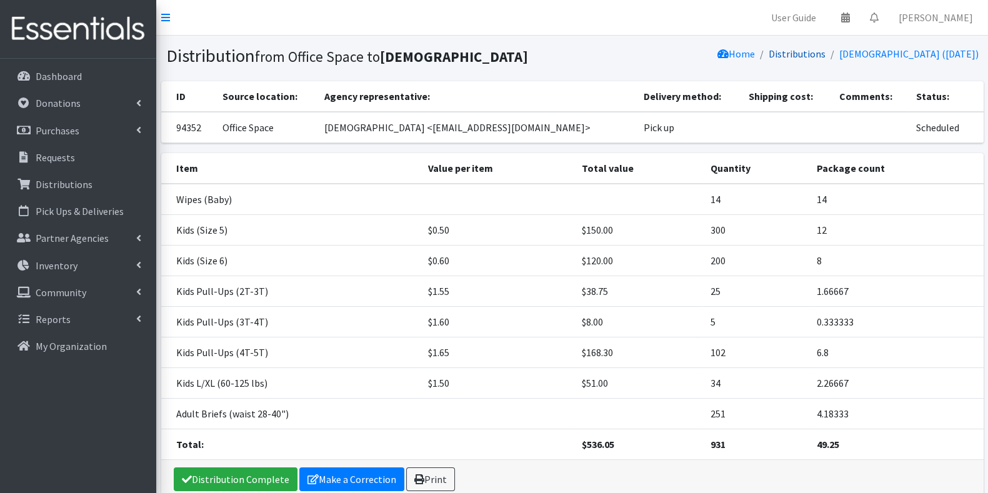
click at [768, 56] on link "Distributions" at bounding box center [796, 53] width 57 height 12
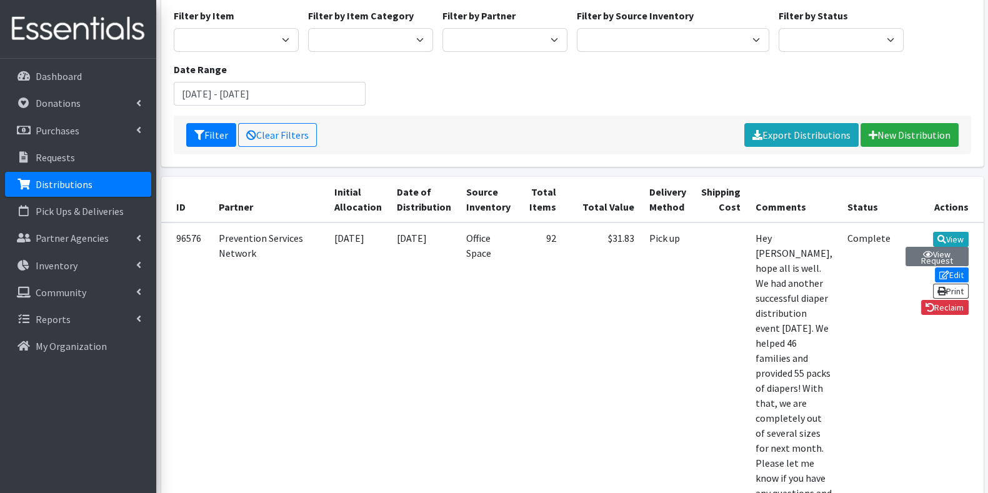
scroll to position [116, 0]
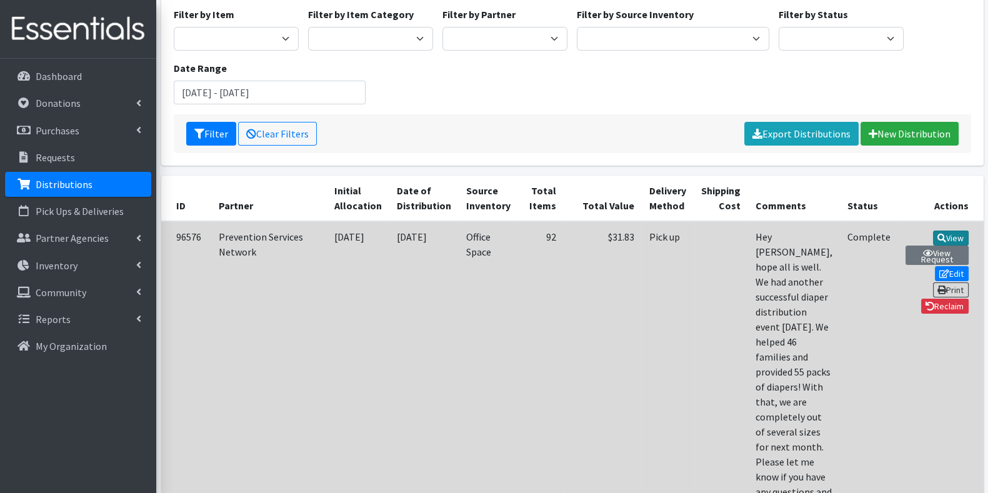
click at [933, 236] on link "View" at bounding box center [951, 238] width 36 height 15
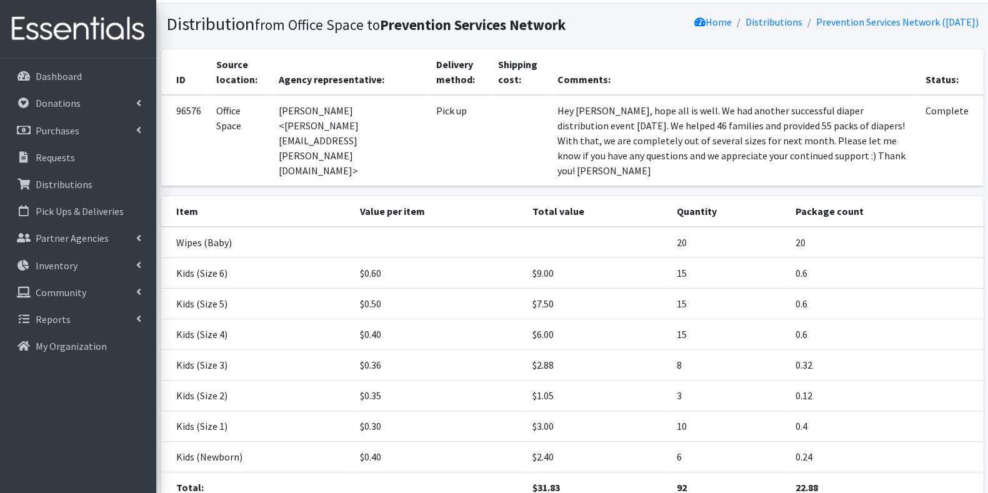
scroll to position [135, 0]
